Goal: Task Accomplishment & Management: Use online tool/utility

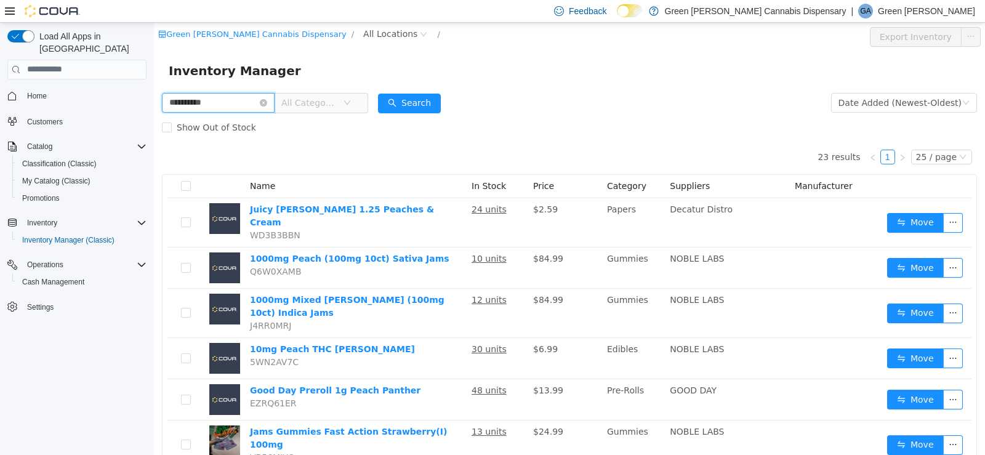
click at [232, 102] on input "**********" at bounding box center [218, 102] width 113 height 20
type input "*"
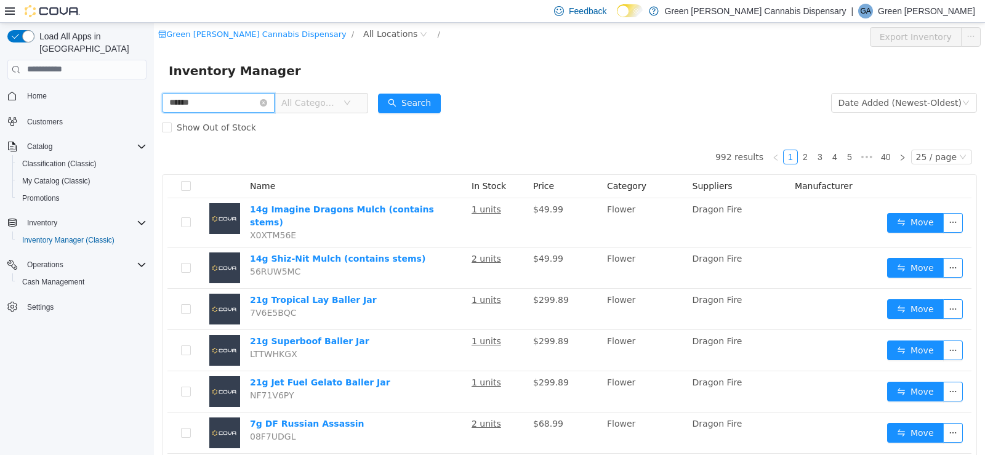
type input "**********"
click at [416, 100] on button "Search" at bounding box center [409, 103] width 63 height 20
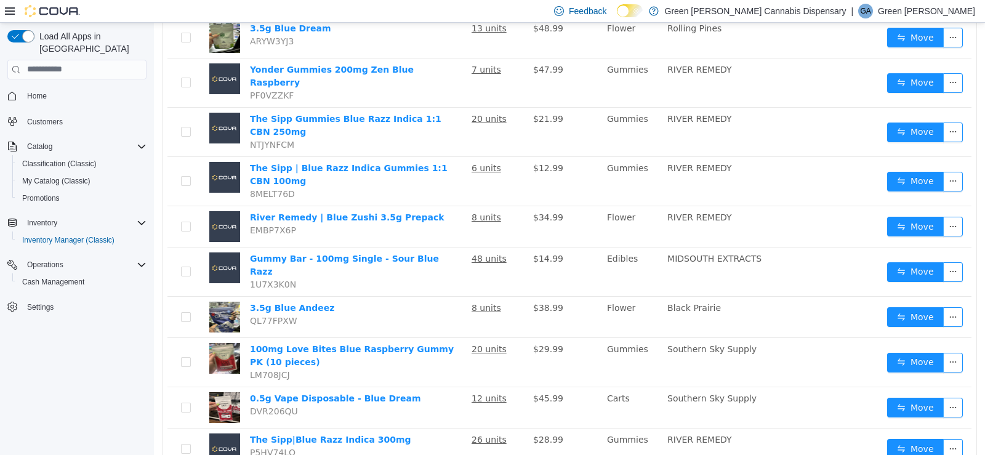
scroll to position [308, 0]
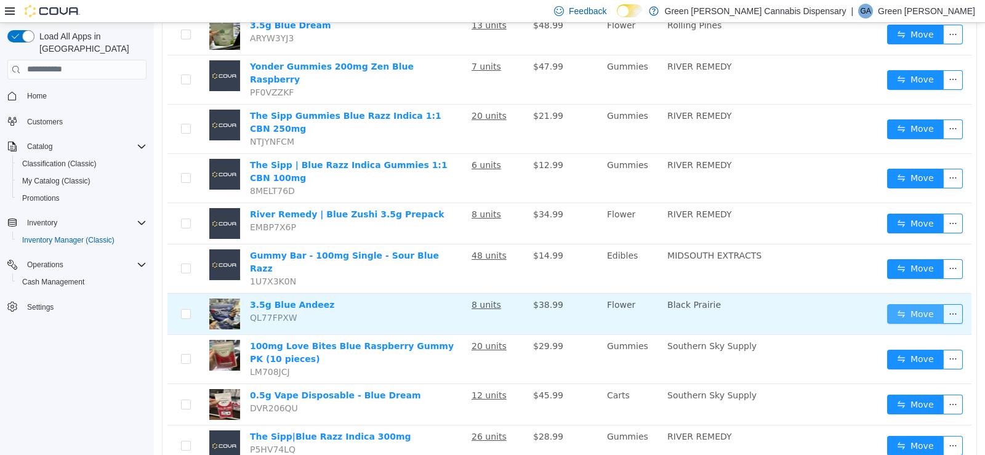
click at [909, 304] on button "Move" at bounding box center [915, 314] width 57 height 20
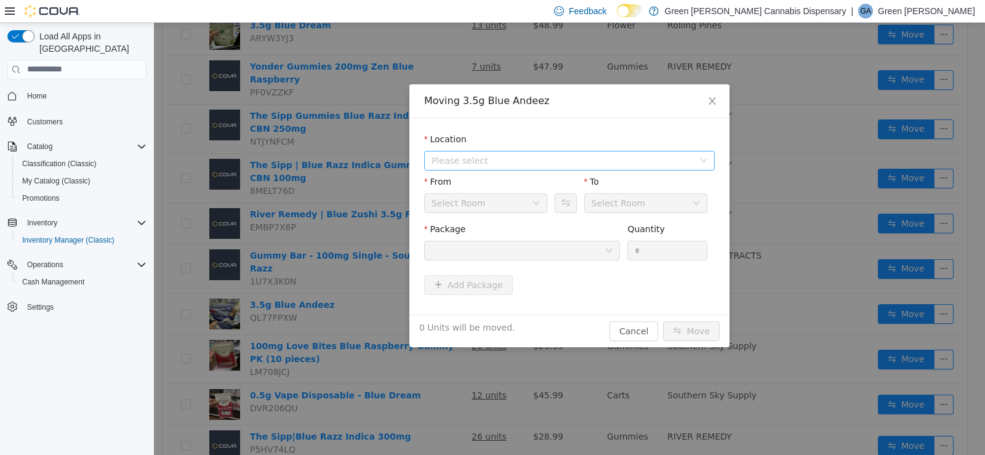
click at [459, 162] on span "Please select" at bounding box center [563, 160] width 262 height 12
click at [472, 202] on span "[STREET_ADDRESS]" at bounding box center [499, 204] width 86 height 10
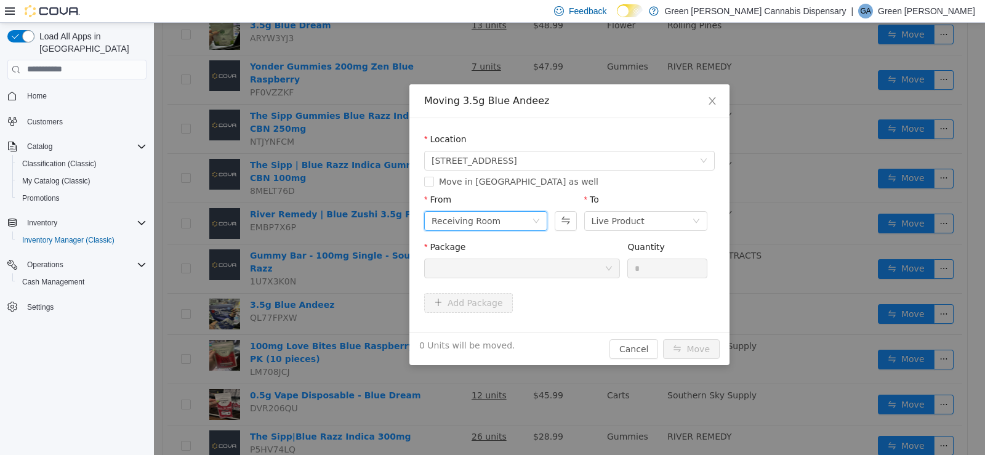
click at [461, 219] on div "Receiving Room" at bounding box center [466, 220] width 69 height 18
click at [461, 265] on li "Live Product" at bounding box center [485, 265] width 123 height 20
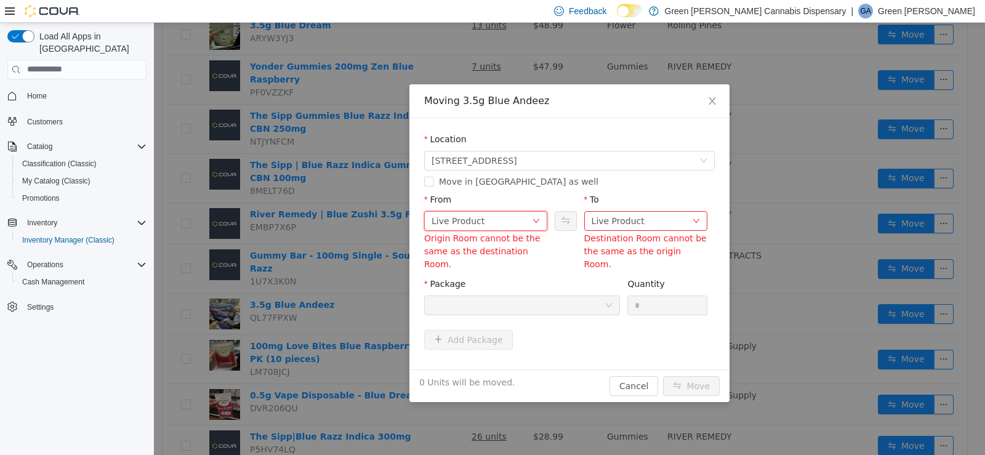
click at [478, 218] on div "Live Product" at bounding box center [458, 220] width 53 height 18
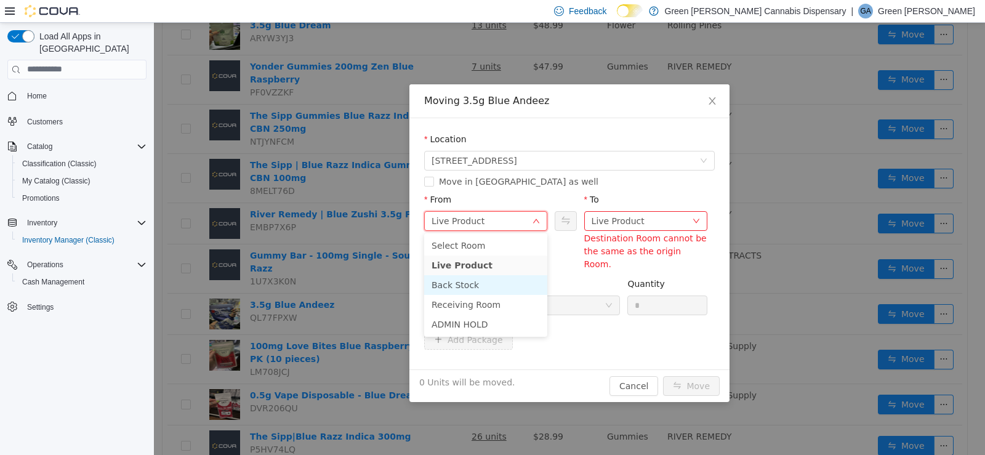
click at [465, 283] on li "Back Stock" at bounding box center [485, 285] width 123 height 20
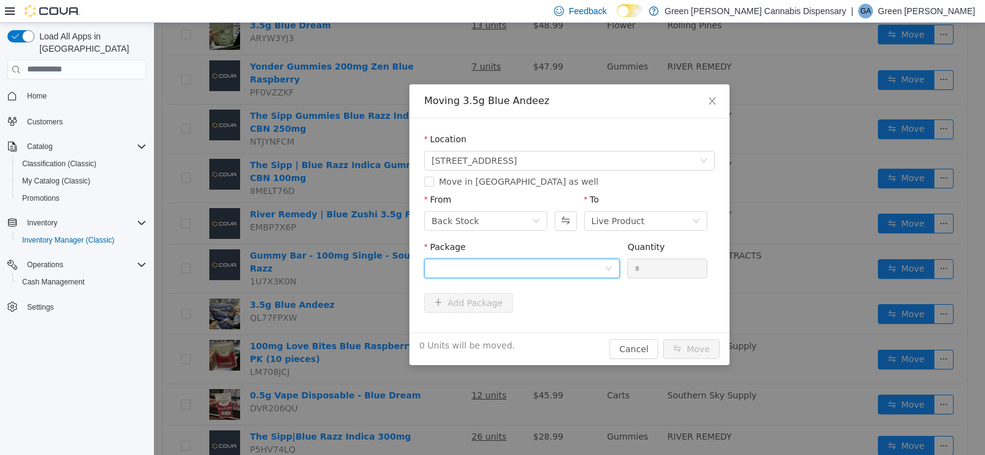
click at [483, 267] on div at bounding box center [518, 268] width 173 height 18
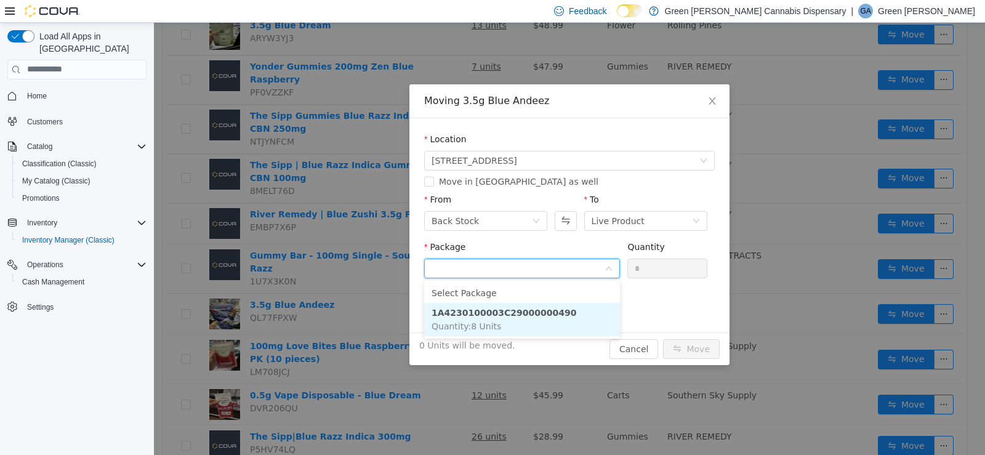
click at [488, 313] on strong "1A4230100003C29000000490" at bounding box center [504, 312] width 145 height 10
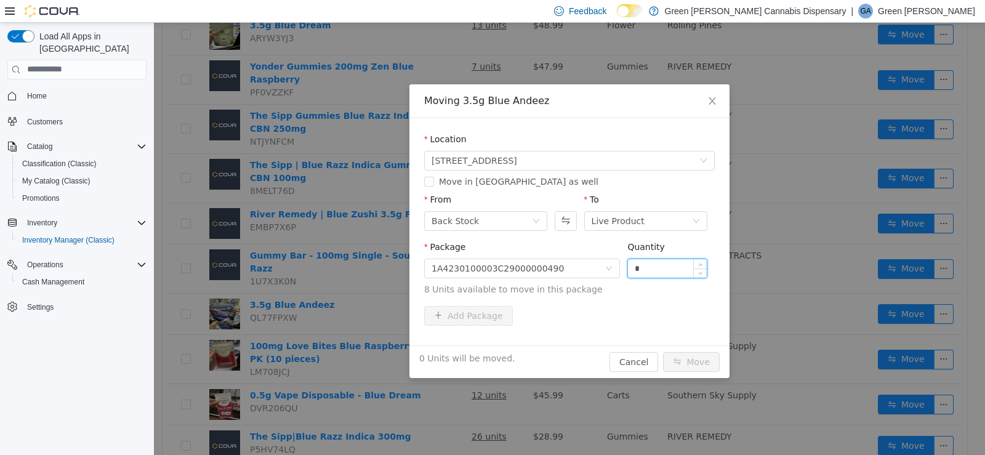
click at [661, 267] on input "*" at bounding box center [667, 268] width 79 height 18
type input "*"
click at [709, 364] on button "Move" at bounding box center [691, 362] width 57 height 20
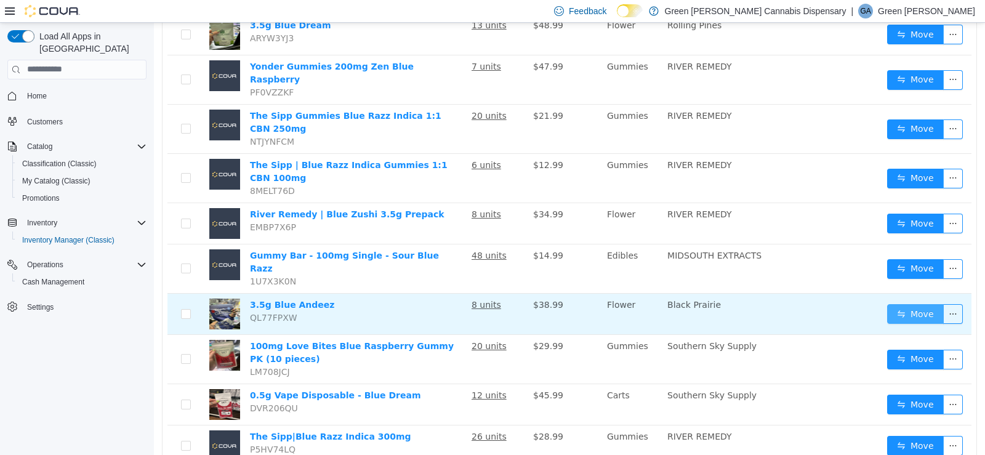
click at [893, 304] on button "Move" at bounding box center [915, 314] width 57 height 20
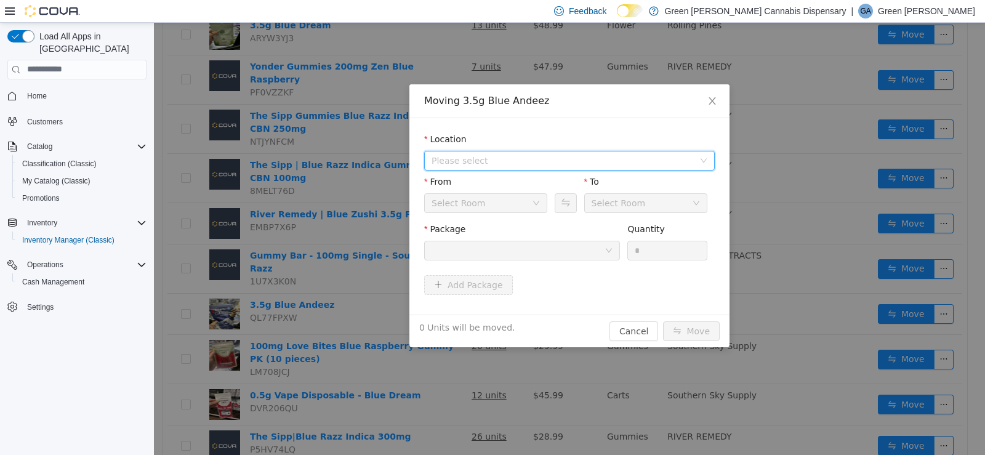
click at [475, 159] on span "Please select" at bounding box center [563, 160] width 262 height 12
click at [488, 205] on span "[STREET_ADDRESS]" at bounding box center [499, 204] width 86 height 10
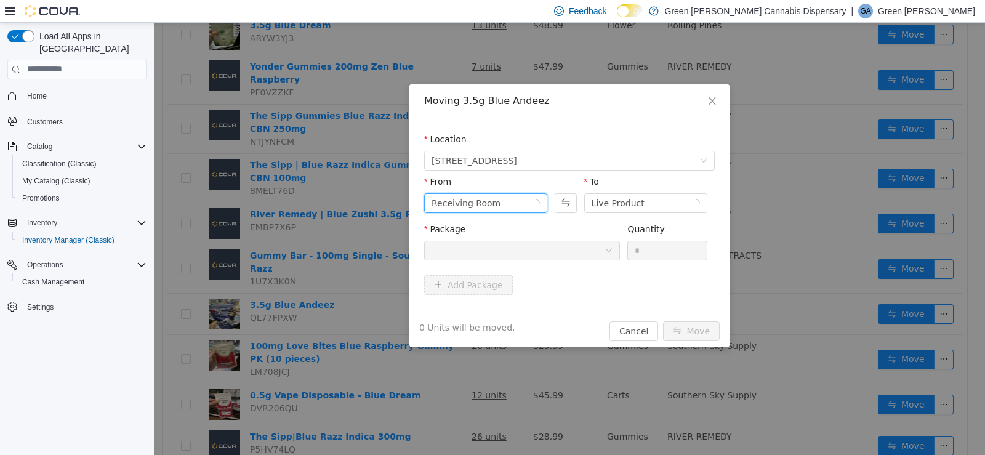
click at [488, 205] on div "Receiving Room" at bounding box center [466, 202] width 69 height 18
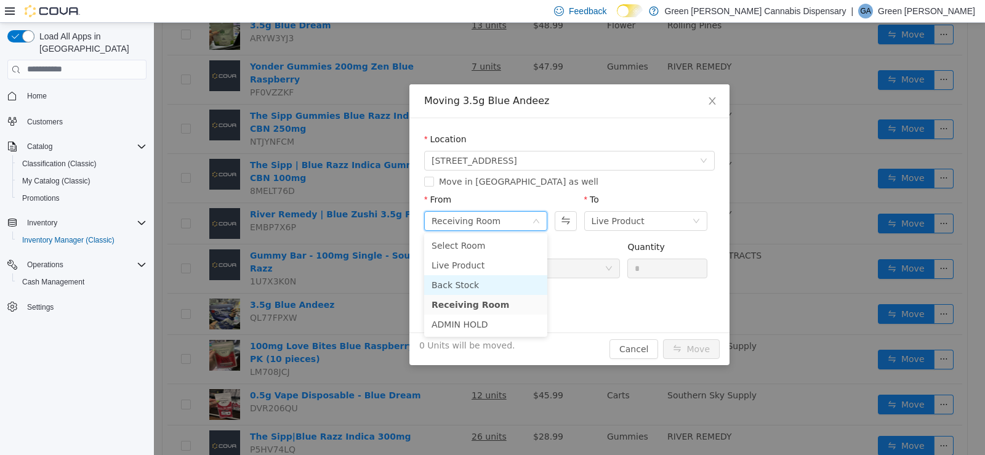
click at [502, 282] on li "Back Stock" at bounding box center [485, 285] width 123 height 20
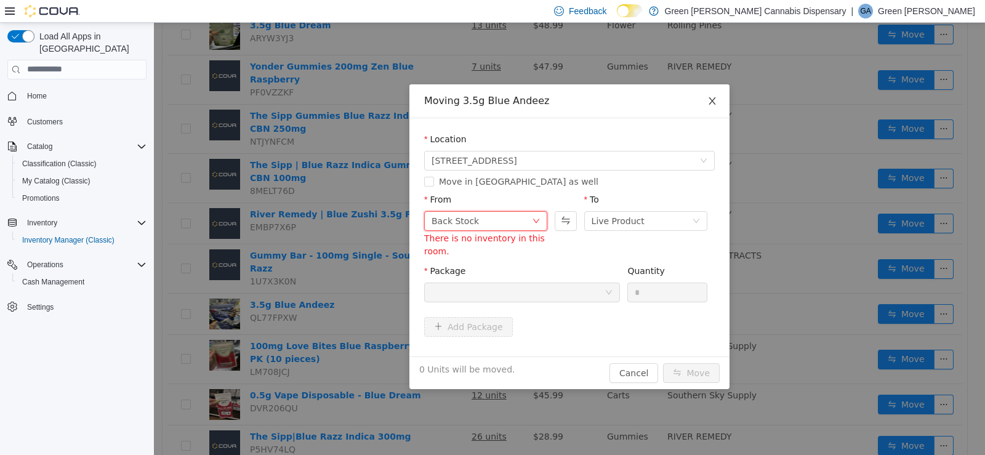
click at [719, 103] on span "Close" at bounding box center [712, 101] width 34 height 34
